Goal: Task Accomplishment & Management: Complete application form

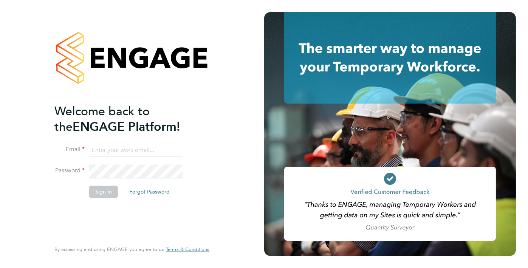
type input "helpdesk@wills-security.co.uk"
click at [109, 190] on button "Sign In" at bounding box center [103, 191] width 29 height 12
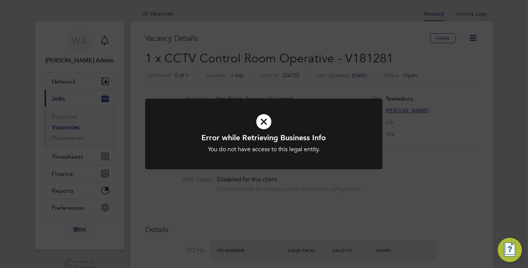
click at [262, 120] on icon at bounding box center [263, 121] width 196 height 29
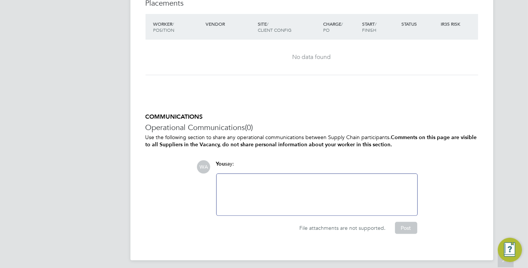
scroll to position [529, 0]
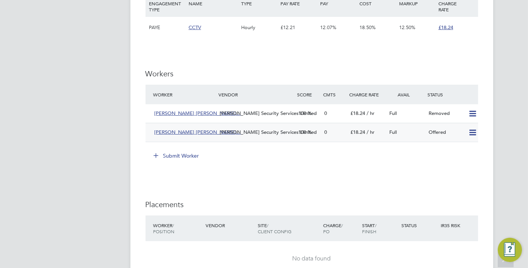
click at [471, 134] on icon at bounding box center [472, 133] width 9 height 6
click at [180, 156] on button "Submit Worker" at bounding box center [176, 156] width 57 height 12
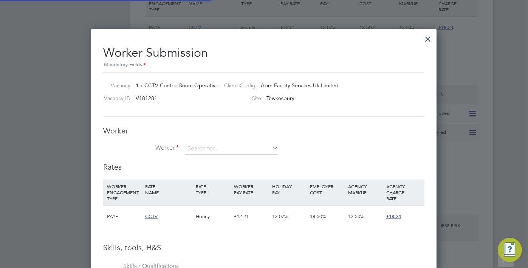
scroll to position [488, 345]
click at [190, 145] on input at bounding box center [231, 148] width 93 height 11
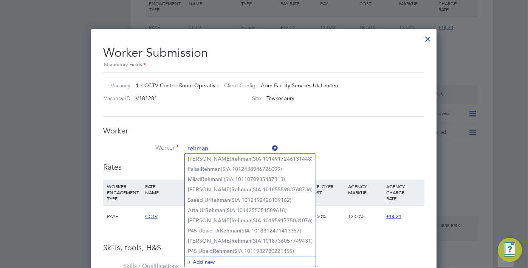
type input "rehman"
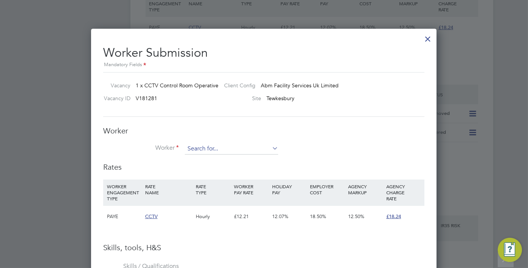
click at [241, 148] on input at bounding box center [231, 148] width 93 height 11
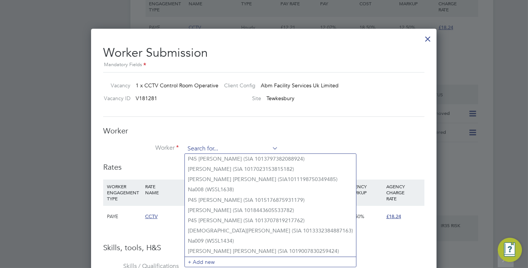
paste input "[PERSON_NAME]"
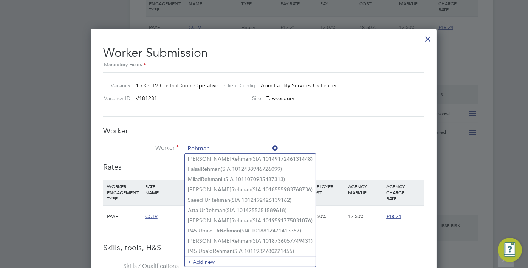
type input "Rehman"
click at [277, 130] on h3 "Worker" at bounding box center [263, 131] width 321 height 10
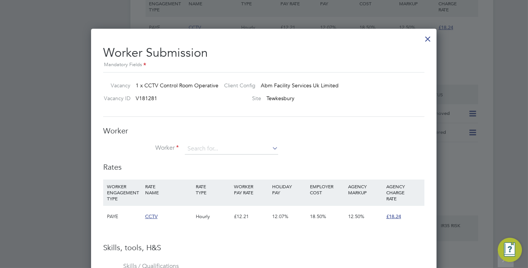
click at [425, 41] on div at bounding box center [428, 37] width 14 height 14
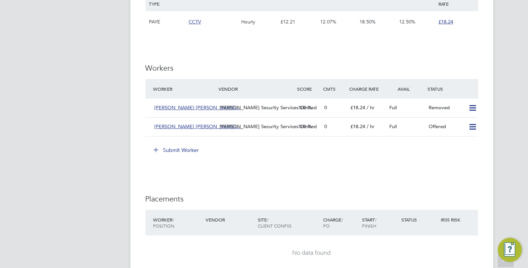
scroll to position [532, 0]
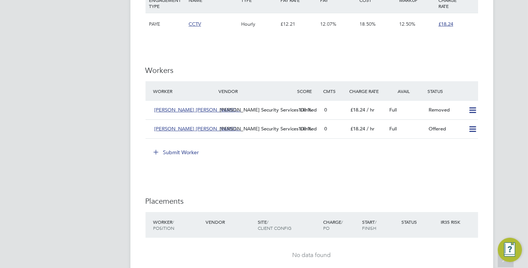
click at [188, 150] on button "Submit Worker" at bounding box center [176, 152] width 57 height 12
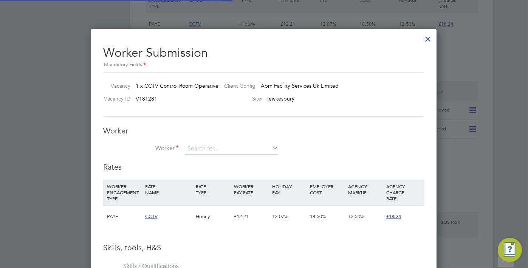
scroll to position [4, 3]
click at [200, 148] on input at bounding box center [231, 148] width 93 height 11
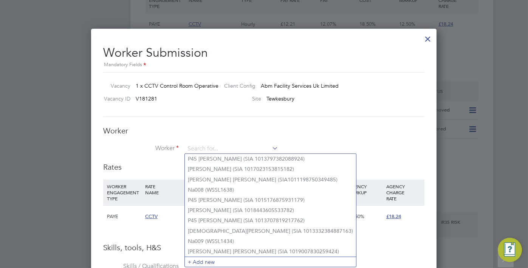
drag, startPoint x: 346, startPoint y: 127, endPoint x: 352, endPoint y: 125, distance: 6.3
click at [346, 127] on h3 "Worker" at bounding box center [263, 131] width 321 height 10
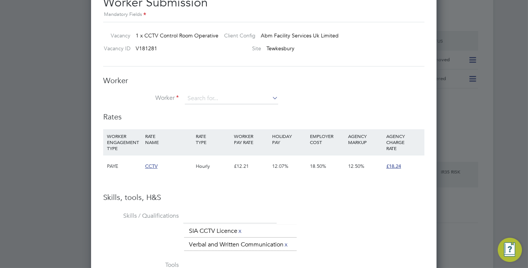
scroll to position [507, 0]
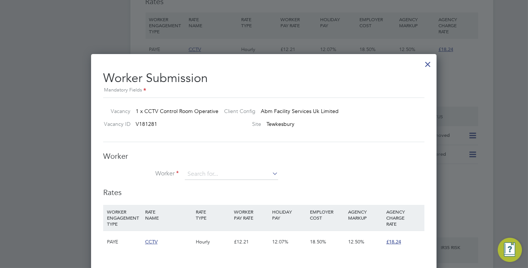
click at [270, 174] on icon at bounding box center [270, 173] width 0 height 11
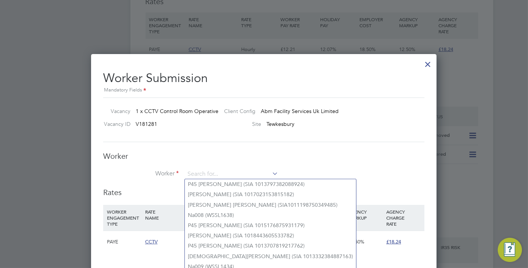
scroll to position [683, 0]
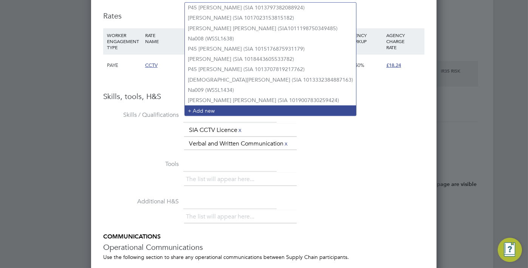
click at [230, 106] on li "+ Add new" at bounding box center [270, 110] width 171 height 10
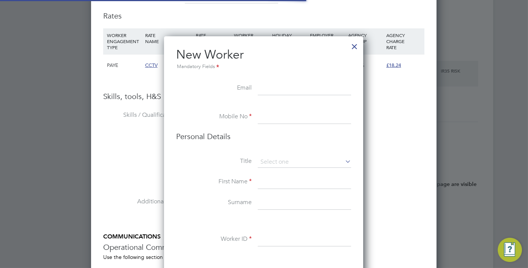
scroll to position [635, 200]
click at [289, 114] on input at bounding box center [304, 117] width 93 height 14
paste input "[PHONE_NUMBER]"
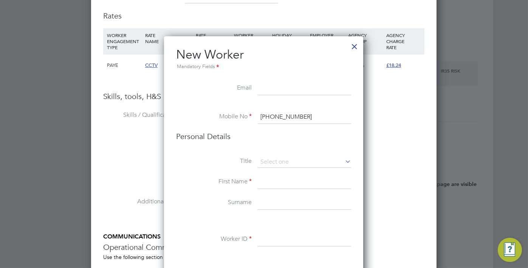
type input "[PHONE_NUMBER]"
click at [302, 162] on input at bounding box center [304, 161] width 93 height 11
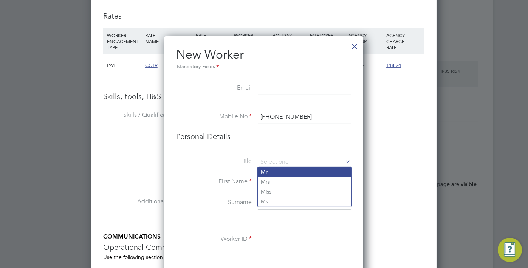
click at [291, 174] on li "Mr" at bounding box center [305, 172] width 94 height 10
type input "Mr"
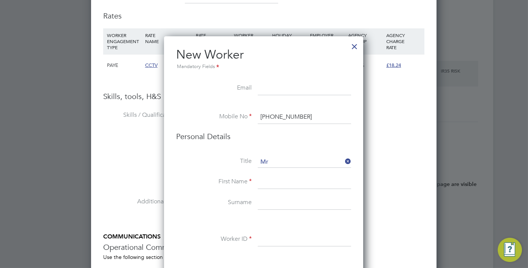
click at [276, 182] on input at bounding box center [304, 182] width 93 height 14
paste input "[PERSON_NAME]"
drag, startPoint x: 309, startPoint y: 182, endPoint x: 286, endPoint y: 179, distance: 23.0
click at [284, 179] on input "[PERSON_NAME]" at bounding box center [304, 182] width 93 height 14
type input "Rehman"
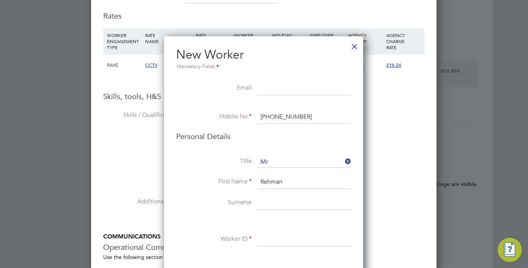
click at [281, 196] on input at bounding box center [304, 203] width 93 height 14
paste input "[PERSON_NAME]"
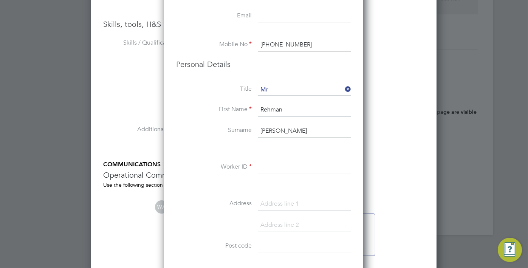
scroll to position [759, 0]
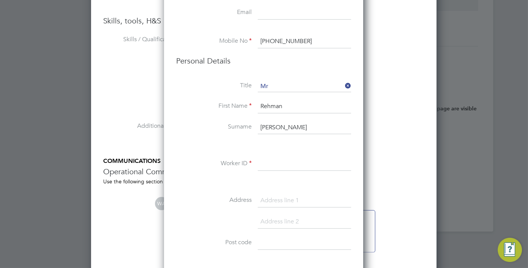
type input "[PERSON_NAME]"
click at [273, 169] on input at bounding box center [304, 164] width 93 height 14
paste input "1093775147765083"
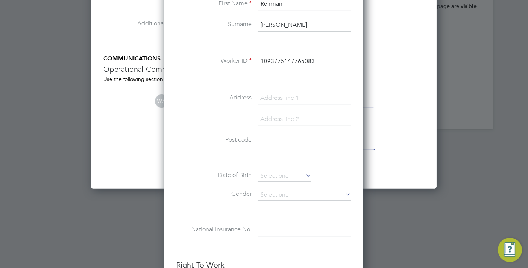
scroll to position [884, 0]
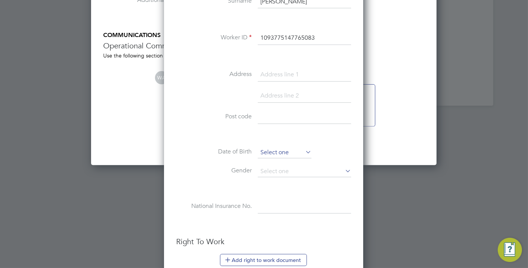
type input "1093775147765083"
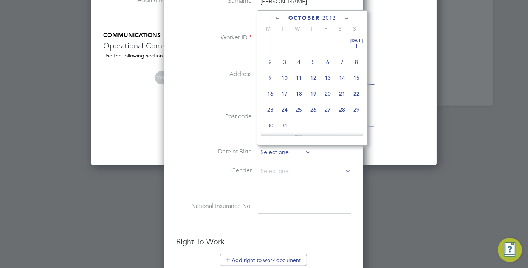
scroll to position [228, 0]
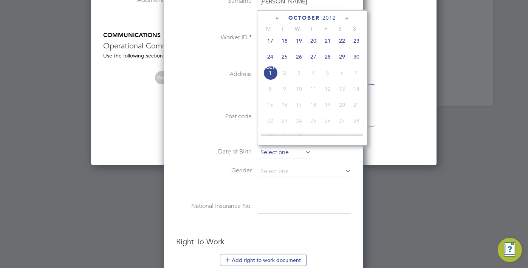
click at [282, 152] on input at bounding box center [285, 152] width 54 height 11
click at [269, 163] on li "Date of Birth" at bounding box center [263, 156] width 175 height 19
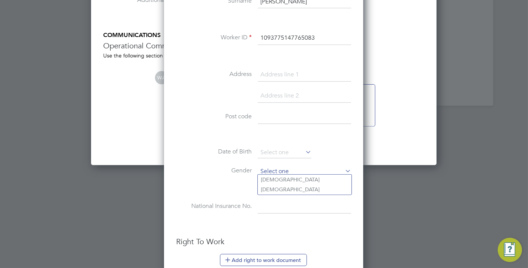
click at [269, 168] on input at bounding box center [304, 171] width 93 height 11
click at [269, 178] on li "[DEMOGRAPHIC_DATA]" at bounding box center [305, 179] width 94 height 10
type input "[DEMOGRAPHIC_DATA]"
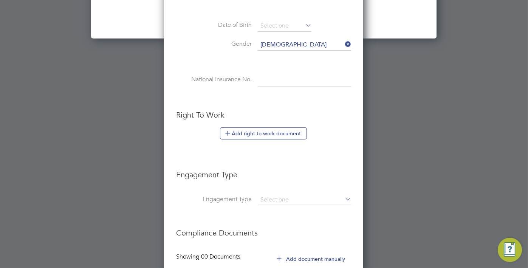
scroll to position [1036, 0]
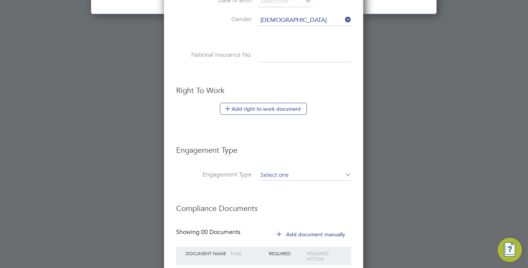
drag, startPoint x: 282, startPoint y: 174, endPoint x: 284, endPoint y: 171, distance: 4.6
click at [282, 174] on input at bounding box center [304, 175] width 93 height 11
click at [288, 196] on li "PAYE Direct" at bounding box center [305, 194] width 94 height 11
type input "PAYE Direct"
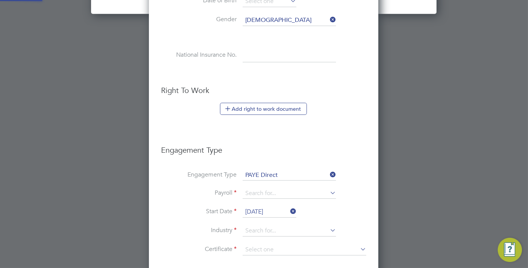
scroll to position [853, 230]
click at [274, 206] on input "[DATE]" at bounding box center [269, 211] width 54 height 11
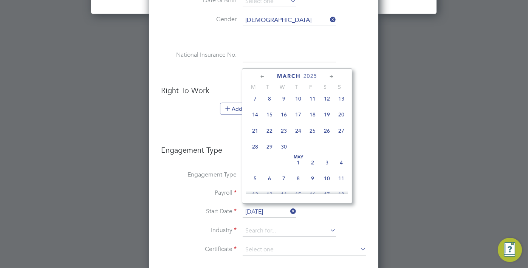
scroll to position [568, 0]
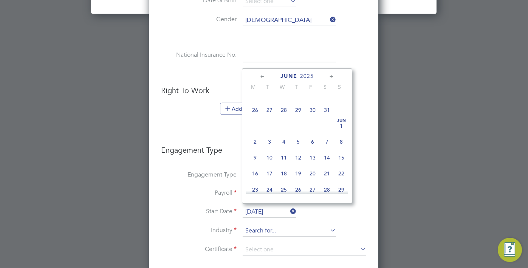
click at [260, 225] on input at bounding box center [288, 230] width 93 height 11
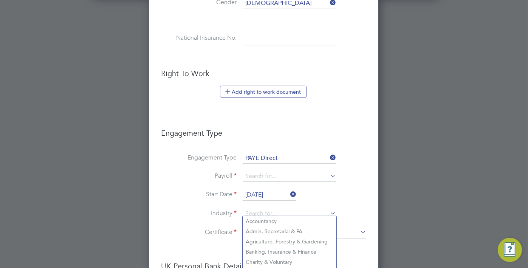
scroll to position [1061, 0]
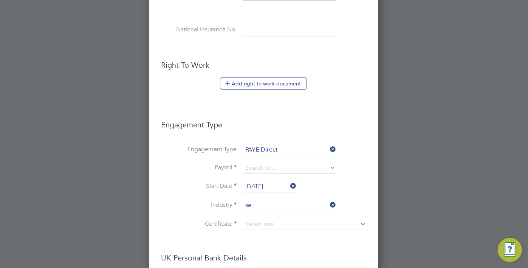
click at [263, 239] on li "Se curity & Safety" at bounding box center [289, 243] width 94 height 10
type input "Security & Safety"
click at [257, 225] on input at bounding box center [303, 224] width 123 height 11
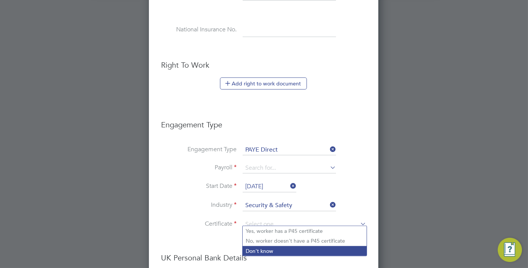
click at [261, 249] on li "Don't know" at bounding box center [304, 251] width 124 height 10
type input "Don't know"
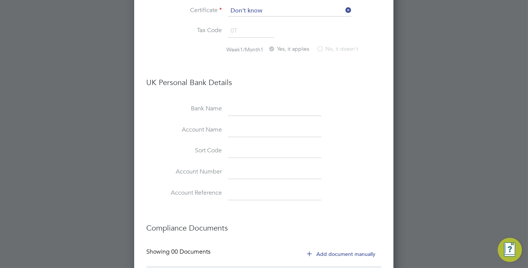
scroll to position [1166, 0]
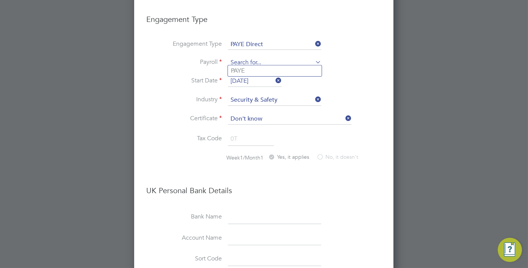
click at [260, 62] on input at bounding box center [274, 62] width 93 height 11
click at [265, 74] on li "PAYE" at bounding box center [275, 70] width 94 height 11
type input "PAYE"
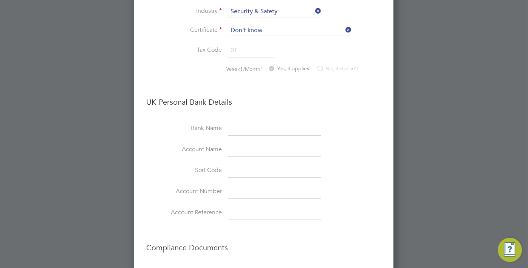
scroll to position [1343, 0]
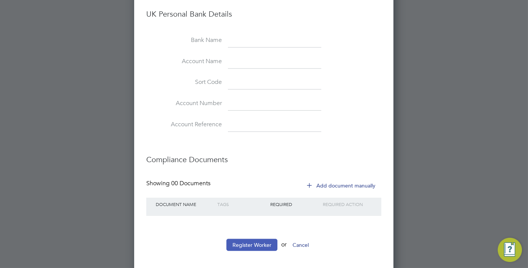
click at [257, 239] on button "Register Worker" at bounding box center [251, 245] width 51 height 12
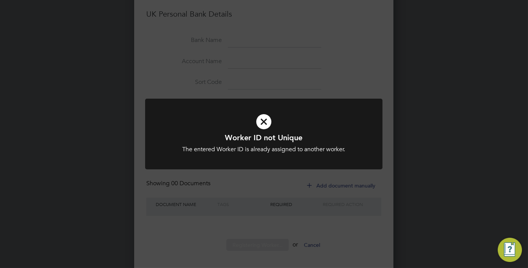
click at [336, 86] on div "Worker ID not Unique The entered Worker ID is already assigned to another worke…" at bounding box center [264, 134] width 528 height 268
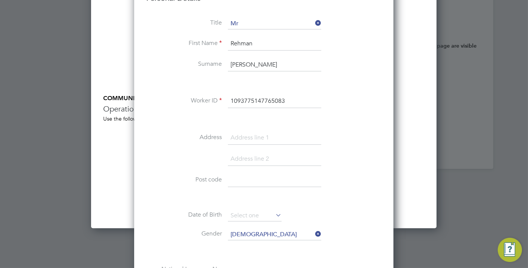
scroll to position [814, 0]
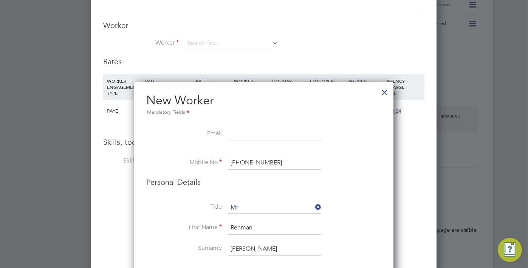
click at [383, 88] on div at bounding box center [385, 90] width 14 height 14
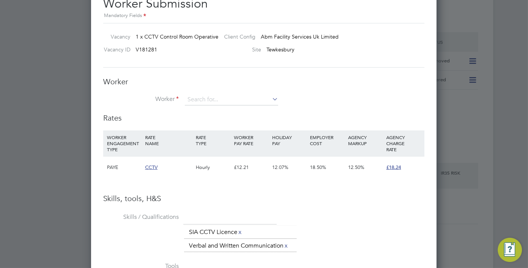
scroll to position [507, 0]
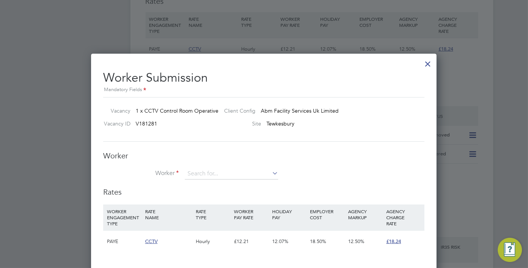
click at [425, 66] on div at bounding box center [428, 62] width 14 height 14
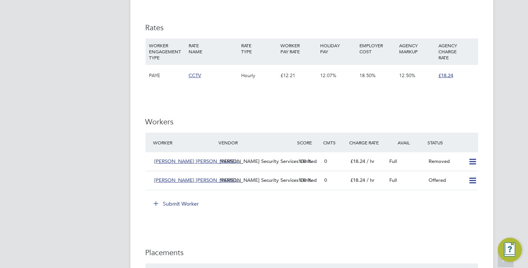
scroll to position [481, 0]
click at [185, 202] on button "Submit Worker" at bounding box center [176, 203] width 57 height 12
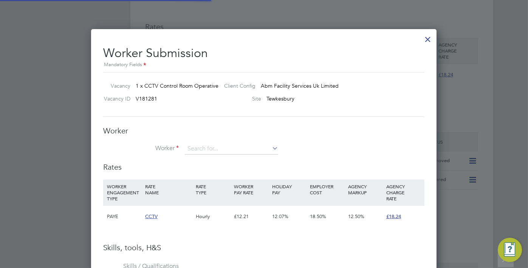
scroll to position [488, 345]
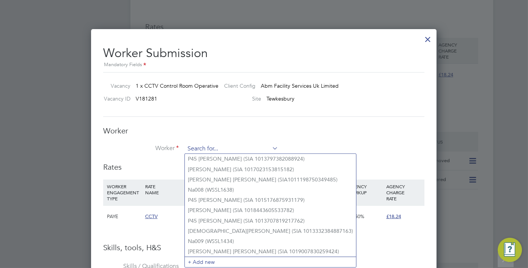
click at [213, 149] on input at bounding box center [231, 148] width 93 height 11
paste input "1093775147765083"
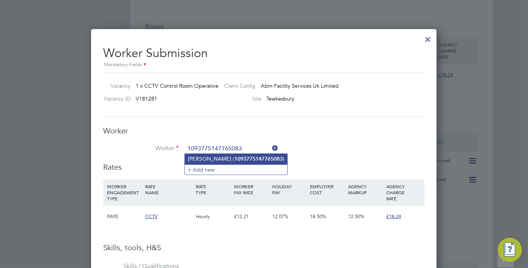
click at [216, 156] on li "[PERSON_NAME] ( 1093775147765083 )" at bounding box center [236, 159] width 102 height 10
type input "[PERSON_NAME] (1093775147765083)"
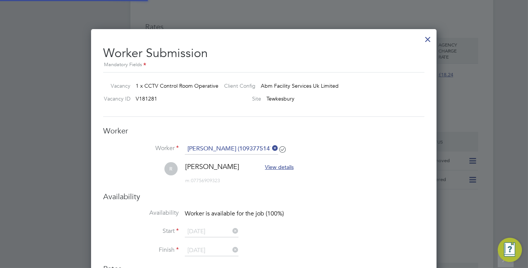
scroll to position [648, 345]
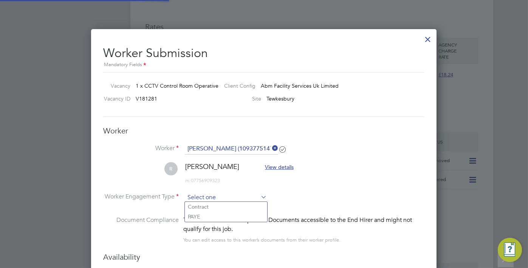
click at [210, 199] on input at bounding box center [226, 197] width 82 height 11
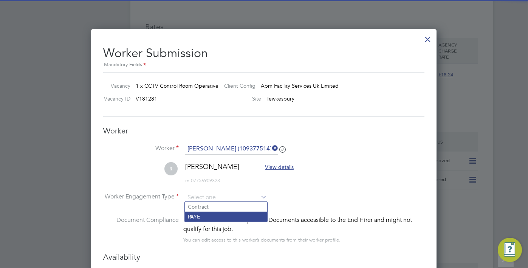
click at [211, 214] on li "PAYE" at bounding box center [226, 216] width 82 height 10
type input "PAYE"
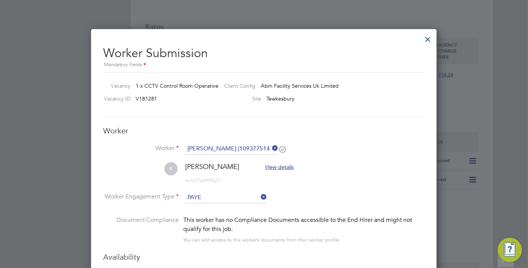
scroll to position [4, 4]
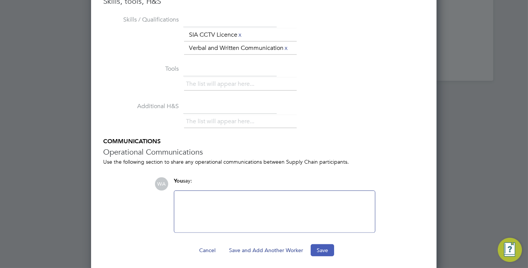
click at [318, 245] on button "Save" at bounding box center [321, 250] width 23 height 12
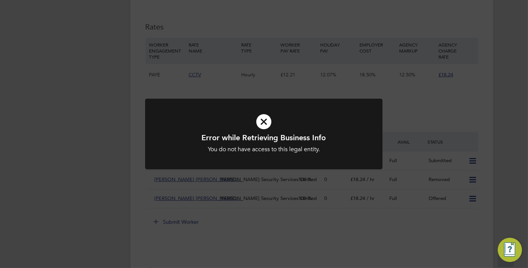
click at [427, 110] on div "Error while Retrieving Business Info You do not have access to this legal entit…" at bounding box center [264, 134] width 528 height 268
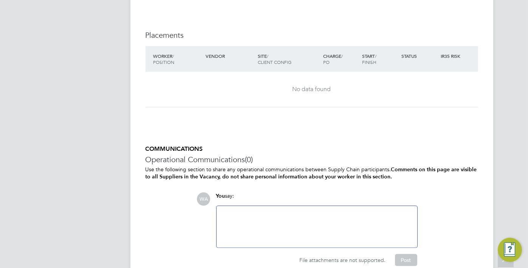
scroll to position [752, 0]
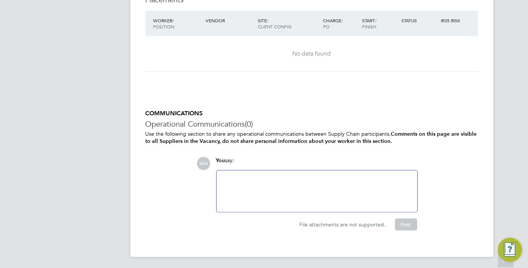
click at [281, 188] on div at bounding box center [316, 191] width 191 height 32
click at [268, 184] on div at bounding box center [316, 191] width 191 height 32
click at [259, 176] on div at bounding box center [316, 191] width 191 height 32
click at [241, 176] on div "@" at bounding box center [316, 191] width 191 height 32
click at [221, 177] on div "@" at bounding box center [316, 191] width 191 height 32
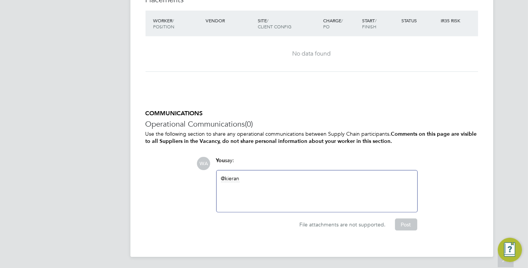
drag, startPoint x: 264, startPoint y: 179, endPoint x: 216, endPoint y: 179, distance: 47.2
click at [216, 179] on div "kieran" at bounding box center [316, 191] width 201 height 42
drag, startPoint x: 269, startPoint y: 177, endPoint x: 189, endPoint y: 181, distance: 80.1
click at [189, 181] on div "COMMUNICATIONS Operational Communications (0) Use the following section to shar…" at bounding box center [311, 170] width 332 height 121
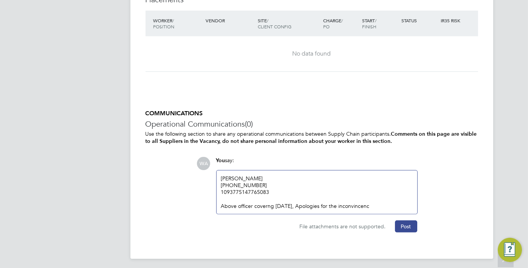
click at [359, 205] on div "1093775147765083 Above officer coverng [DATE], Apologies for the inconvincenc" at bounding box center [316, 198] width 191 height 21
click at [367, 208] on div "[PERSON_NAME] ‪‪‪‪‪‪‪[PHONE_NUMBER]‬‬‬‬‬‬‬ 1093775147765083 Above officer cover…" at bounding box center [316, 191] width 201 height 43
click at [365, 207] on div "1093775147765083 Above officer coverng [DATE], Apologies for the inconvincenc" at bounding box center [316, 198] width 191 height 21
click at [364, 206] on div "1093775147765083 Above officer coverng [DATE], Apologies for the inconvincenc" at bounding box center [316, 198] width 191 height 21
click at [364, 205] on div "1093775147765083 Above officer coverng [DATE], Apologies for the inconvincenc" at bounding box center [316, 198] width 191 height 21
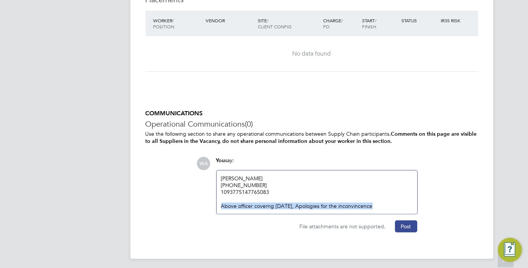
drag, startPoint x: 372, startPoint y: 204, endPoint x: 222, endPoint y: 202, distance: 149.9
click at [222, 202] on div "1093775147765083 Above officer coverng [DATE], Apologies for the inconvincence" at bounding box center [316, 198] width 191 height 21
copy div "Above officer coverng [DATE], Apologies for the inconvincence"
click at [331, 193] on div "1093775147765083 Above officer coverng [DATE], Apologies for the inconvincence" at bounding box center [316, 198] width 191 height 21
click at [373, 210] on div "[PERSON_NAME] ‪‪‪‪‪‪‪[PHONE_NUMBER]‬‬‬‬‬‬‬ 1093775147765083 Above officer cover…" at bounding box center [316, 191] width 201 height 43
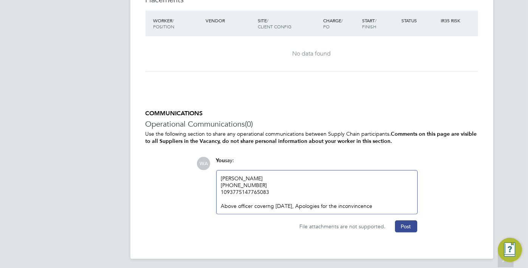
click at [372, 207] on div "1093775147765083 Above officer coverng [DATE], Apologies for the inconvincence" at bounding box center [316, 198] width 191 height 21
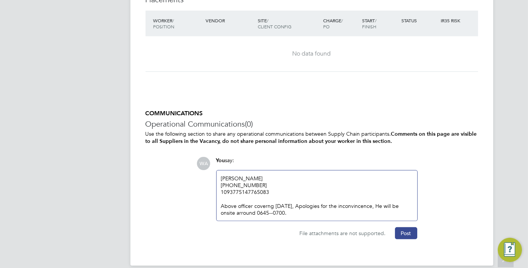
click at [369, 202] on div "1093775147765083 Above officer coverng [DATE], Apologies for the inconvincence,…" at bounding box center [316, 202] width 191 height 28
drag, startPoint x: 327, startPoint y: 210, endPoint x: 341, endPoint y: 216, distance: 15.6
click at [327, 211] on div "1093775147765083 Above officer coverng [DATE], Apologies for the inconvincence,…" at bounding box center [316, 202] width 191 height 28
drag, startPoint x: 281, startPoint y: 191, endPoint x: 212, endPoint y: 177, distance: 70.1
click at [212, 177] on div "You say: [PERSON_NAME] ‪‪‪‪‪‪‪[PHONE_NUMBER]‬‬‬‬‬‬‬ 1093775147765083 Above offi…" at bounding box center [316, 189] width 209 height 64
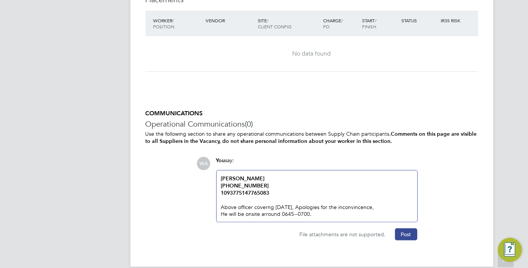
click at [373, 201] on div "1093775147765083 Above officer coverng [DATE], Apologies for the inconvincence,…" at bounding box center [316, 203] width 191 height 28
click at [402, 234] on button "Post" at bounding box center [406, 234] width 22 height 12
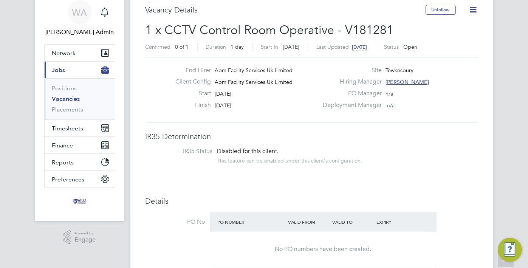
scroll to position [0, 0]
